Goal: Task Accomplishment & Management: Use online tool/utility

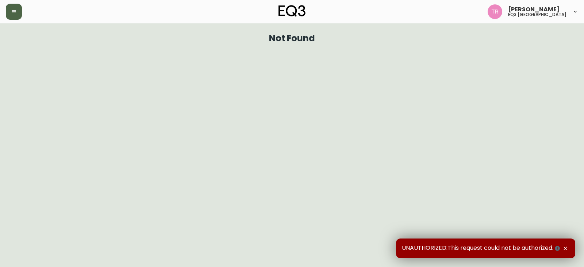
click at [21, 9] on button "button" at bounding box center [14, 12] width 16 height 16
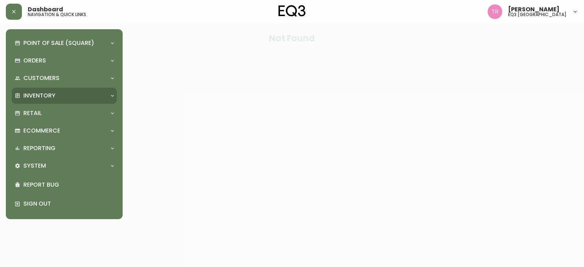
click at [35, 99] on p "Inventory" at bounding box center [39, 96] width 32 height 8
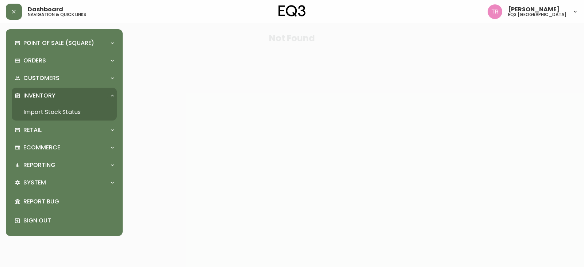
click at [66, 111] on link "Import Stock Status" at bounding box center [64, 112] width 105 height 17
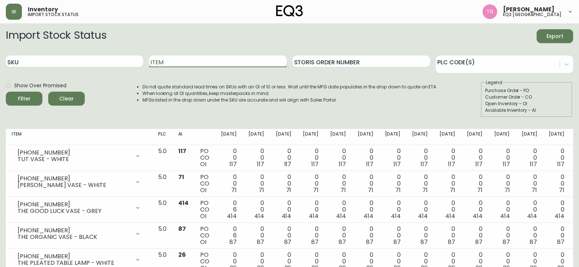
click at [262, 61] on input "Item" at bounding box center [217, 62] width 137 height 12
type input "[PERSON_NAME]"
click at [20, 96] on icon "submit" at bounding box center [21, 98] width 9 height 9
